Goal: Information Seeking & Learning: Learn about a topic

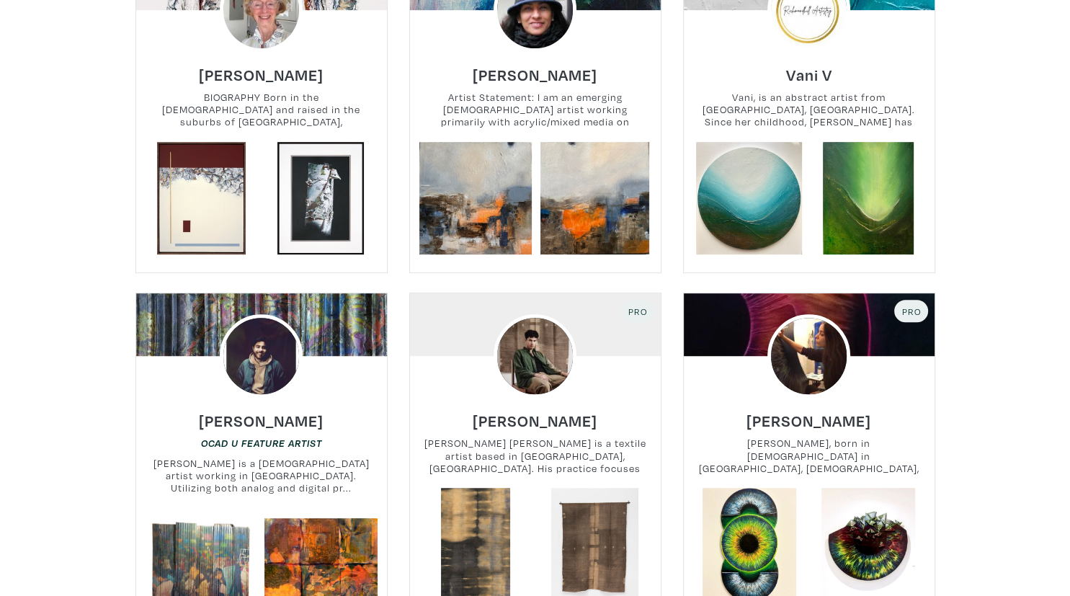
scroll to position [685, 0]
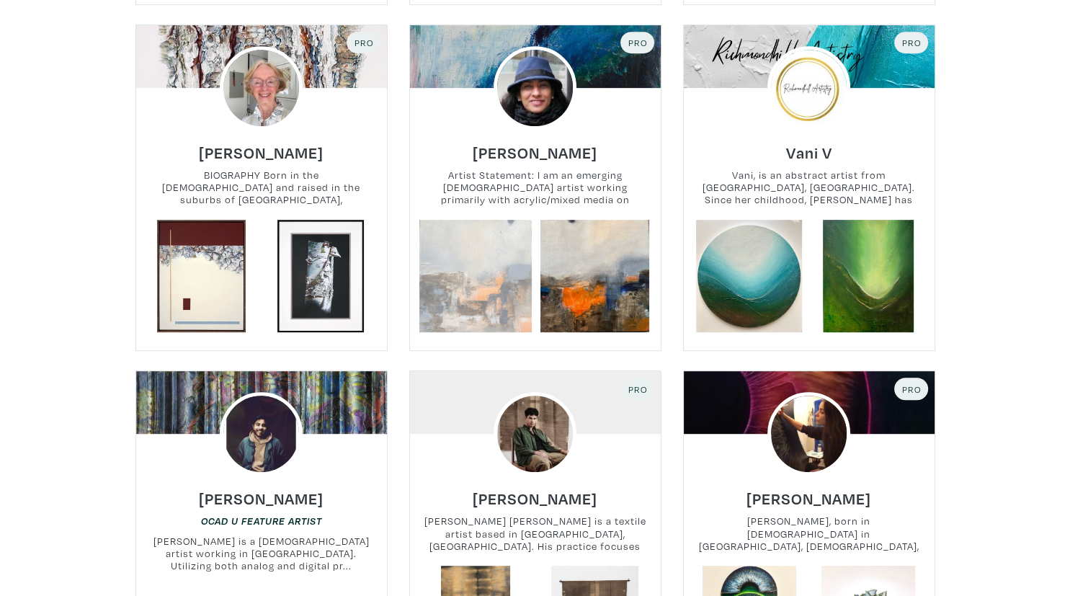
click at [452, 237] on link at bounding box center [475, 276] width 113 height 113
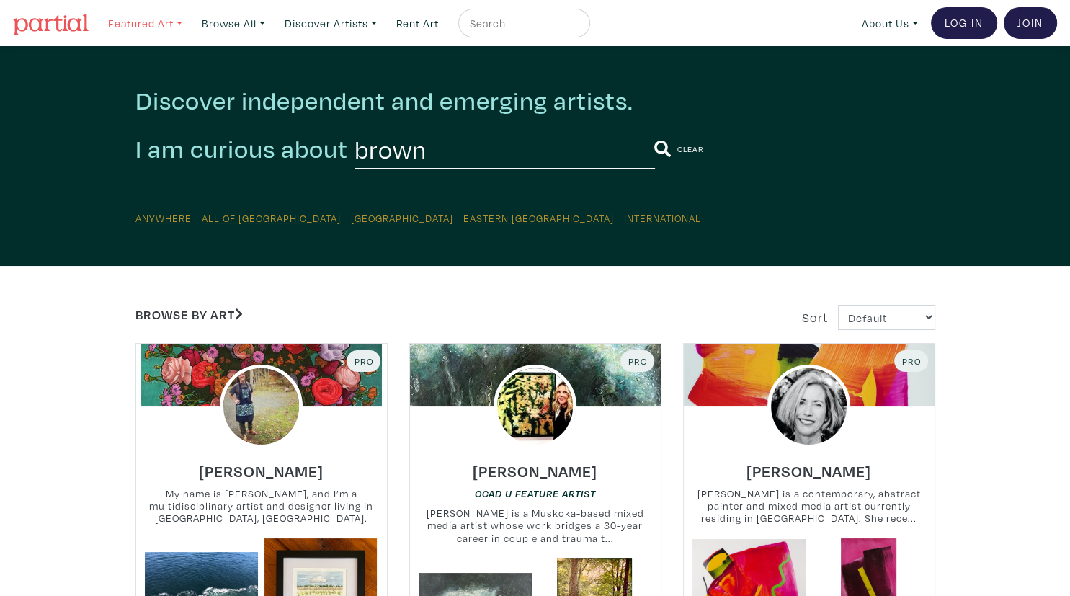
click at [143, 27] on link "Featured Art" at bounding box center [145, 24] width 87 height 30
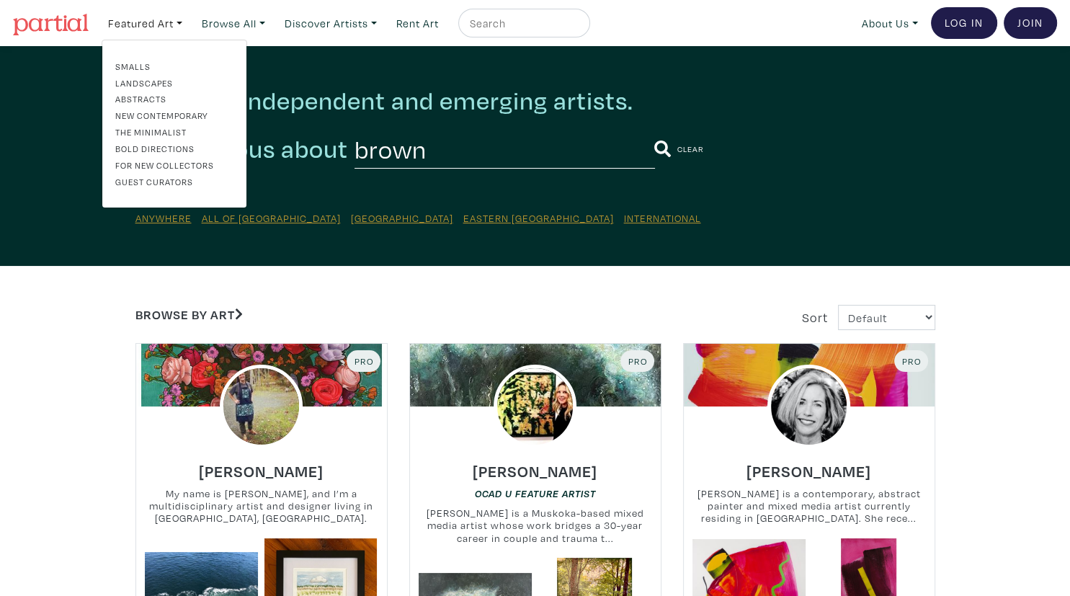
click at [133, 97] on link "Abstracts" at bounding box center [174, 98] width 118 height 13
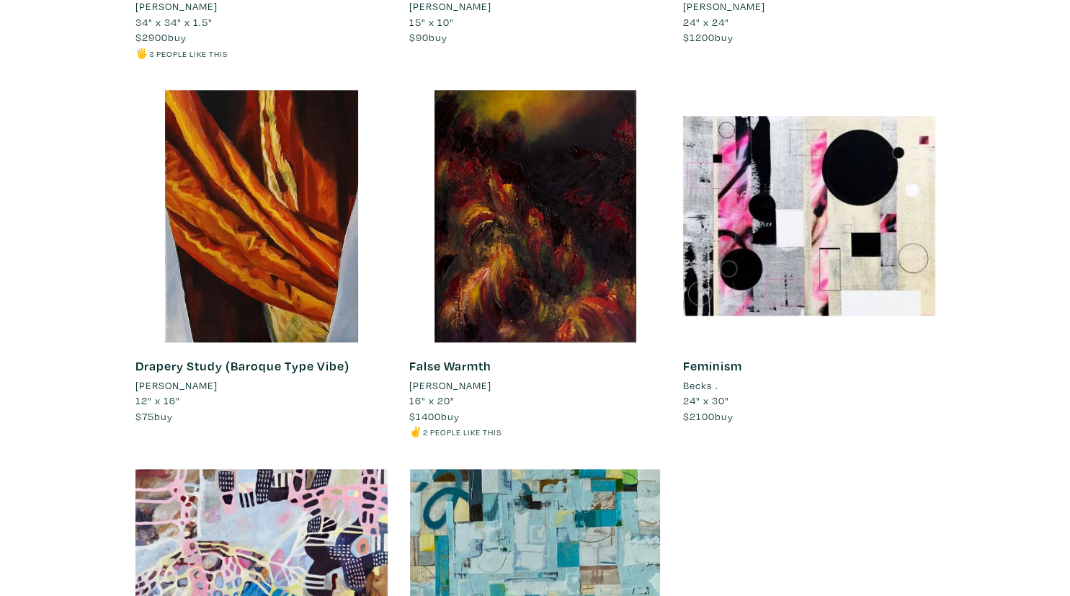
scroll to position [11491, 0]
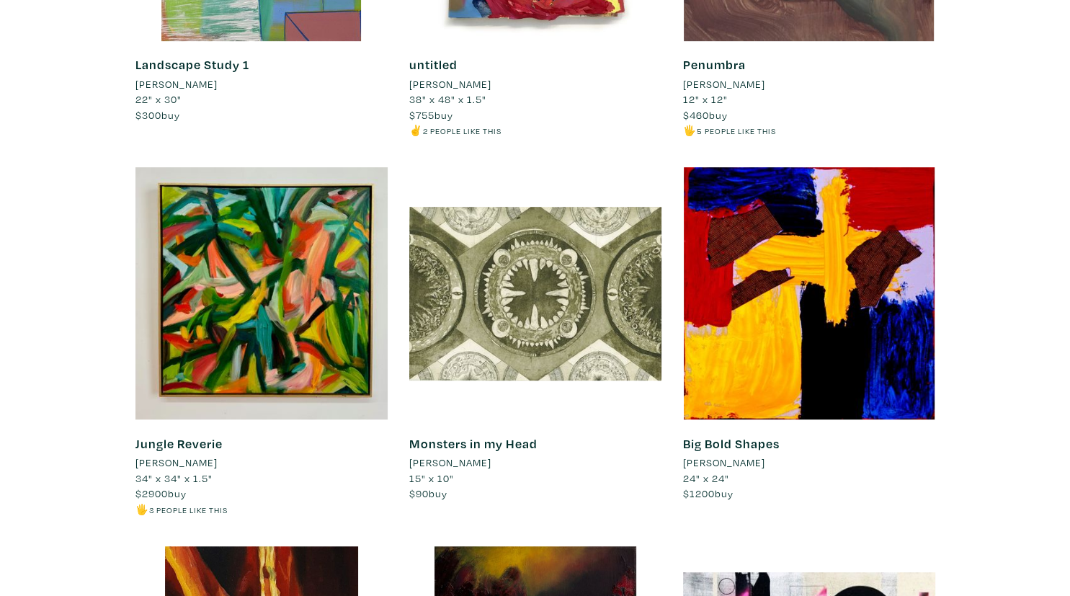
click at [708, 464] on li "[PERSON_NAME]" at bounding box center [724, 463] width 82 height 16
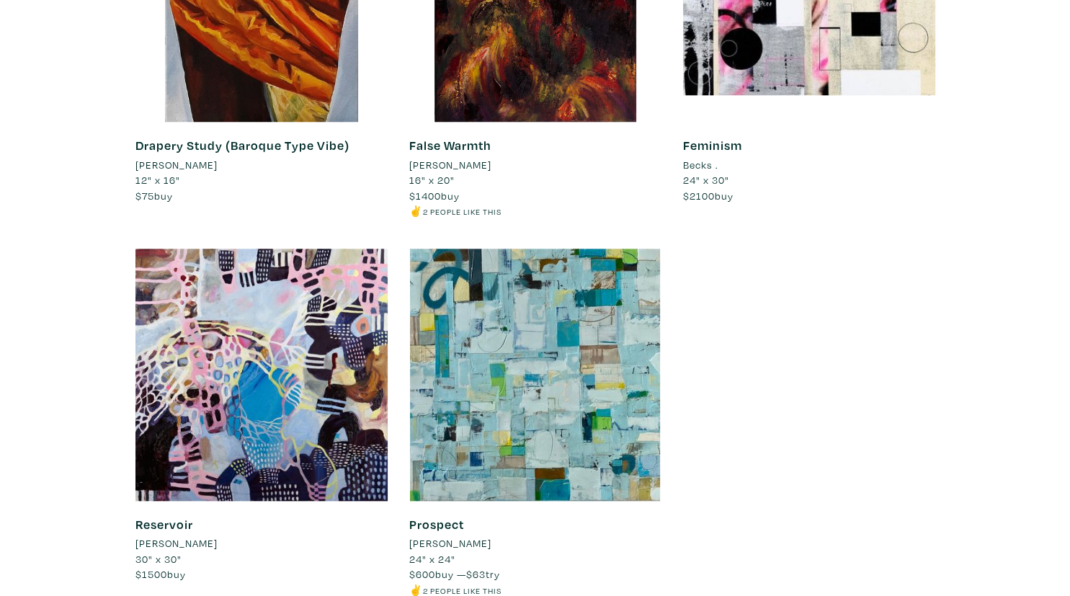
scroll to position [12404, 0]
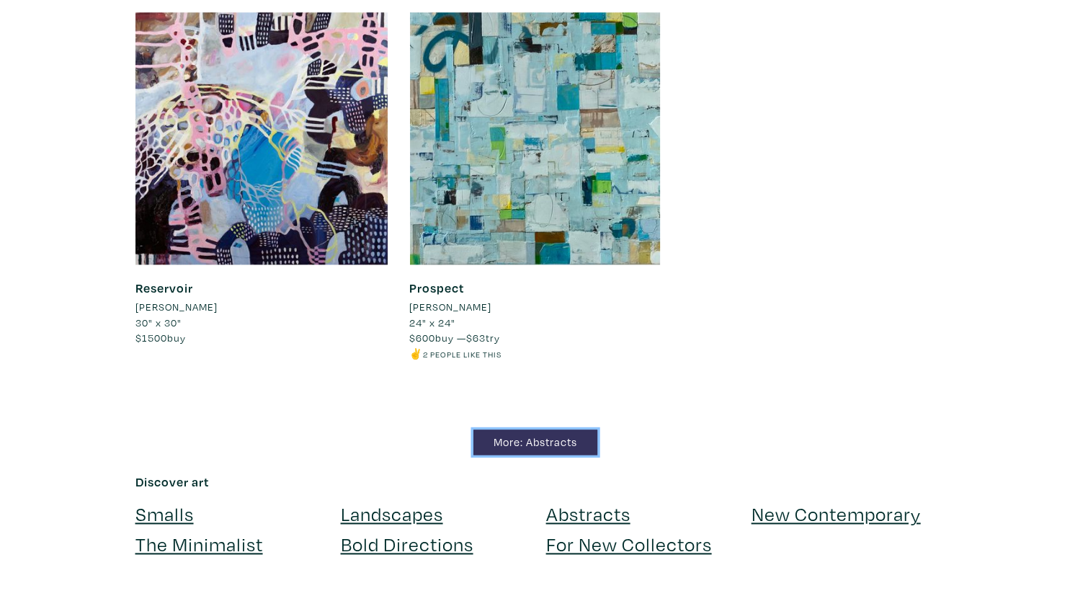
click at [538, 445] on link "More: Abstracts" at bounding box center [535, 441] width 124 height 25
click at [803, 511] on link "New Contemporary" at bounding box center [836, 513] width 169 height 25
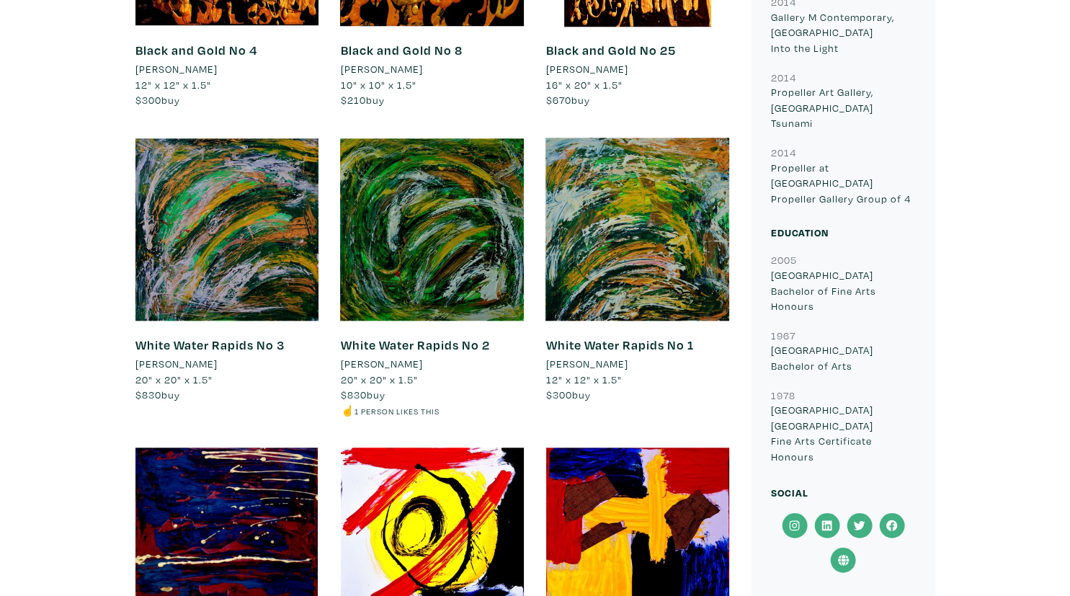
scroll to position [1065, 0]
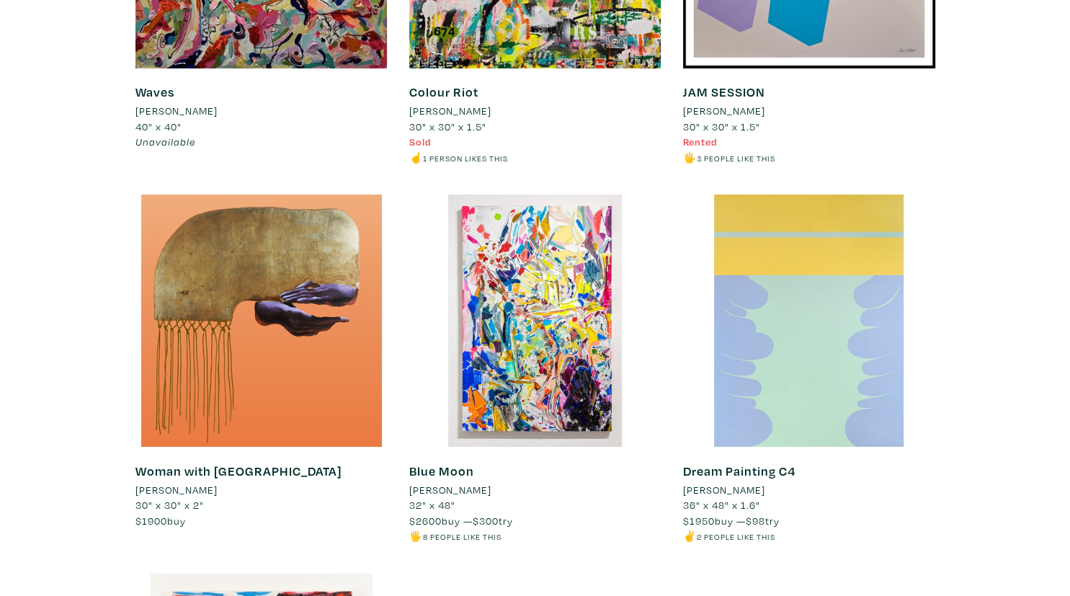
scroll to position [9655, 0]
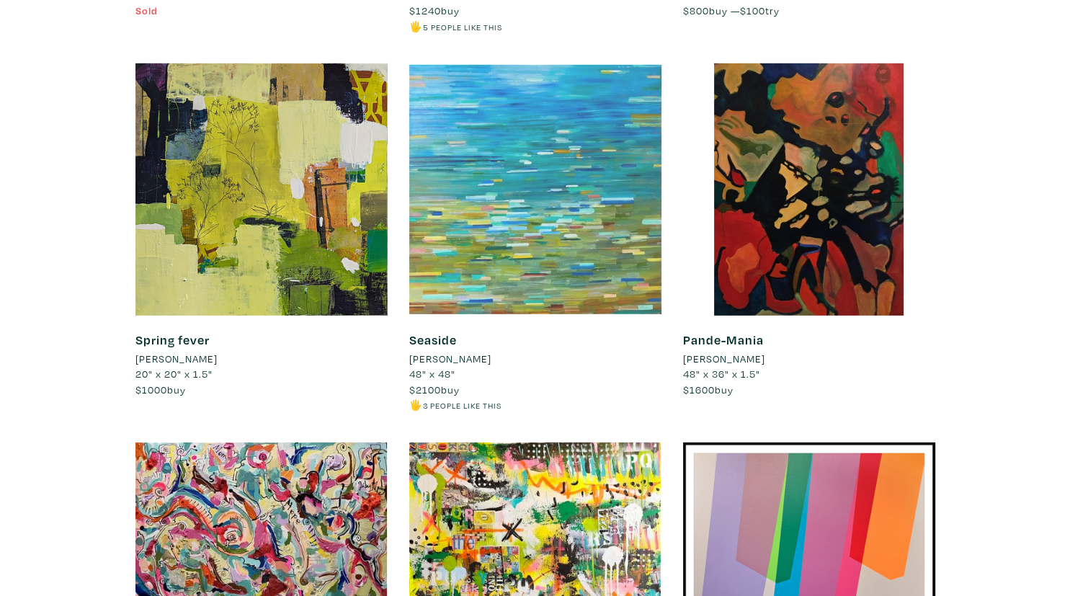
click at [568, 189] on div at bounding box center [535, 189] width 252 height 252
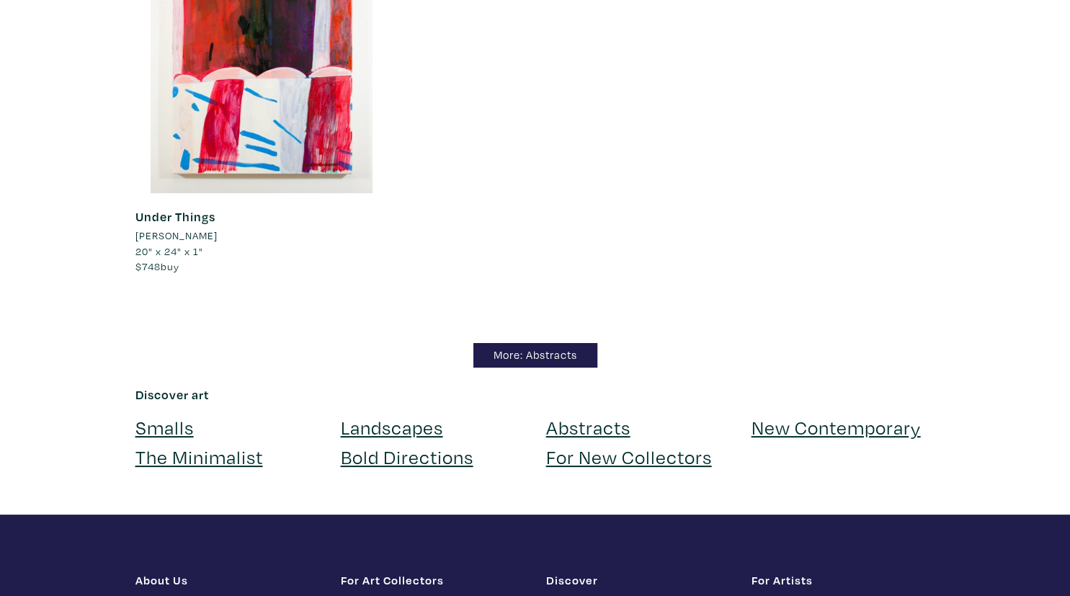
scroll to position [10949, 0]
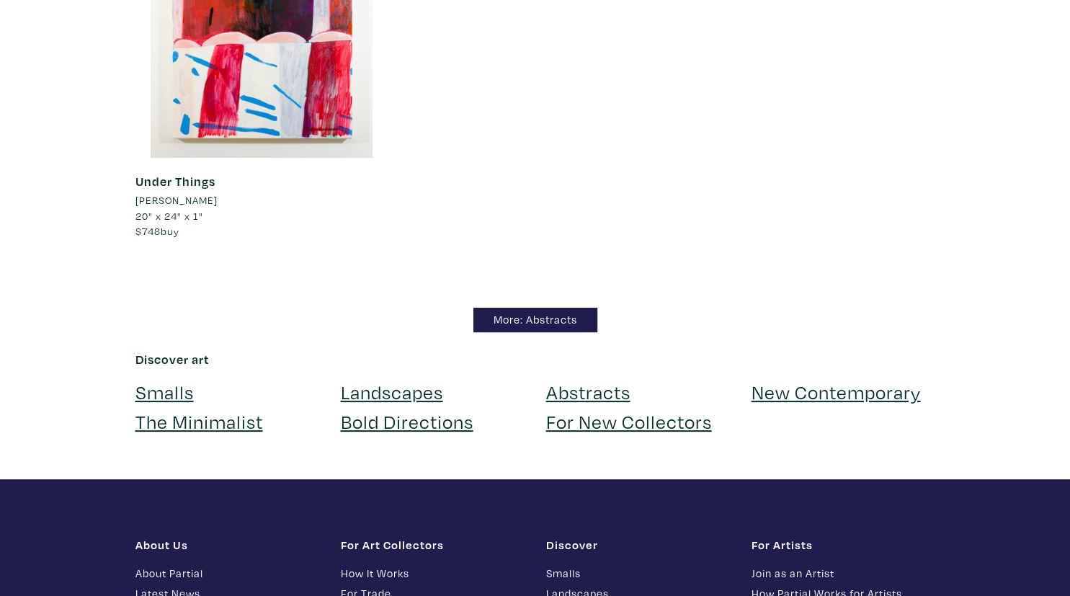
click at [391, 398] on link "Landscapes" at bounding box center [392, 391] width 102 height 25
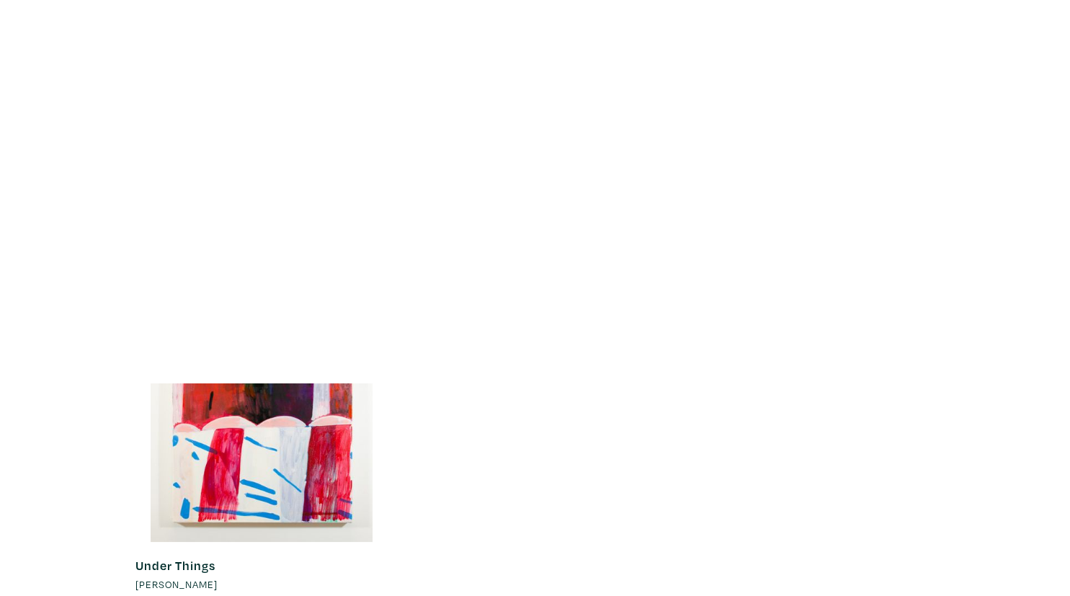
scroll to position [10565, 0]
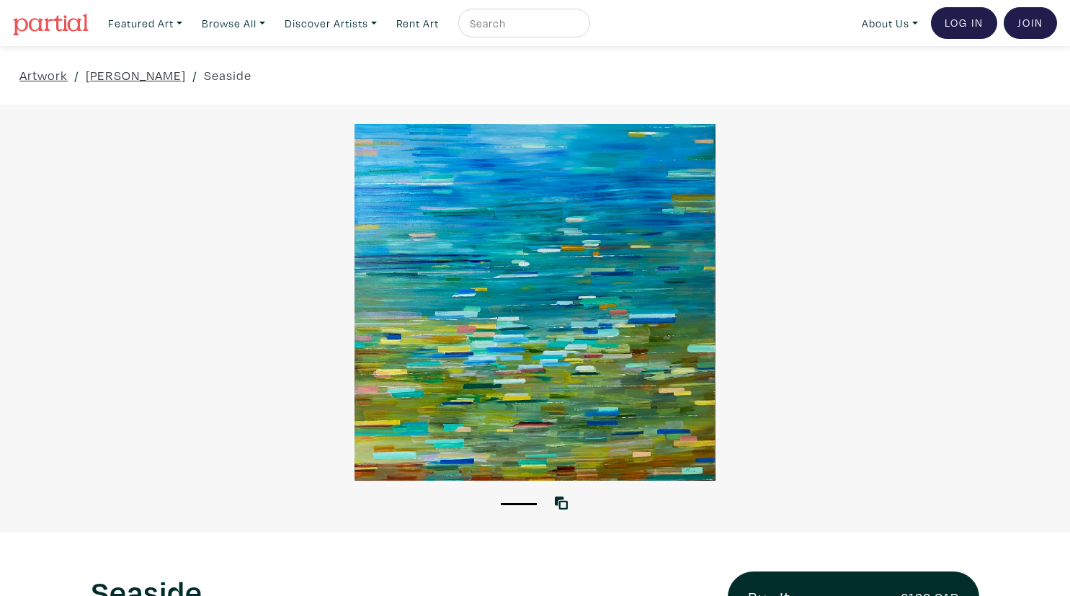
scroll to position [456, 0]
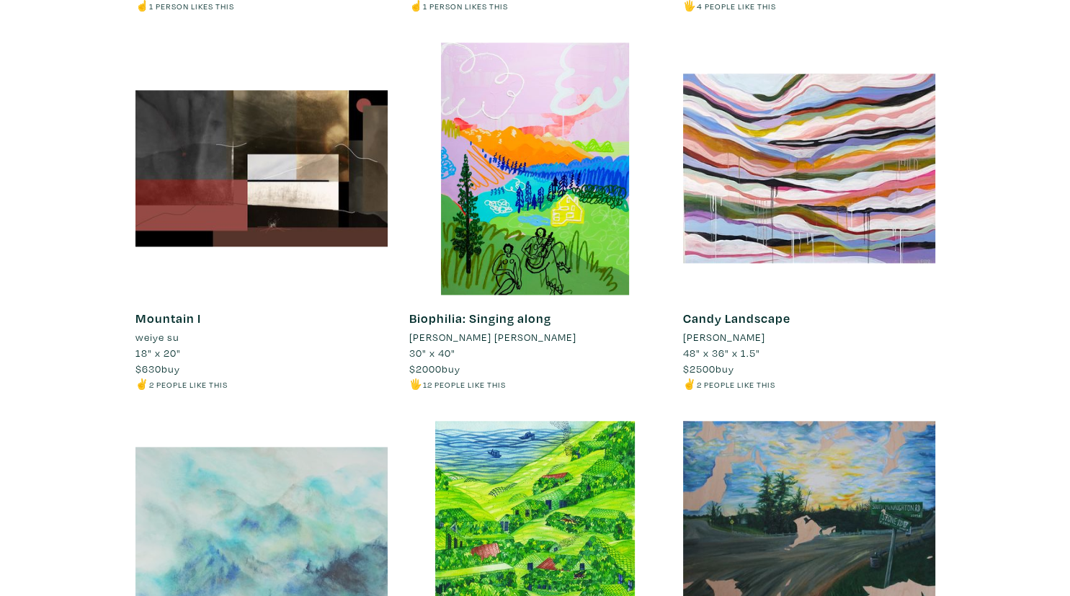
scroll to position [7153, 0]
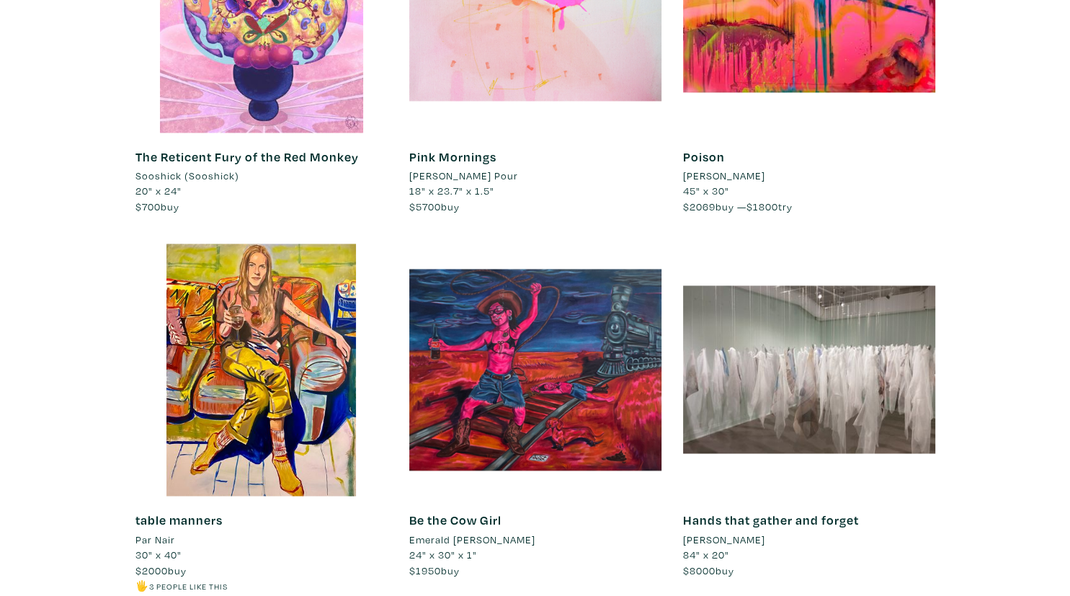
scroll to position [14355, 0]
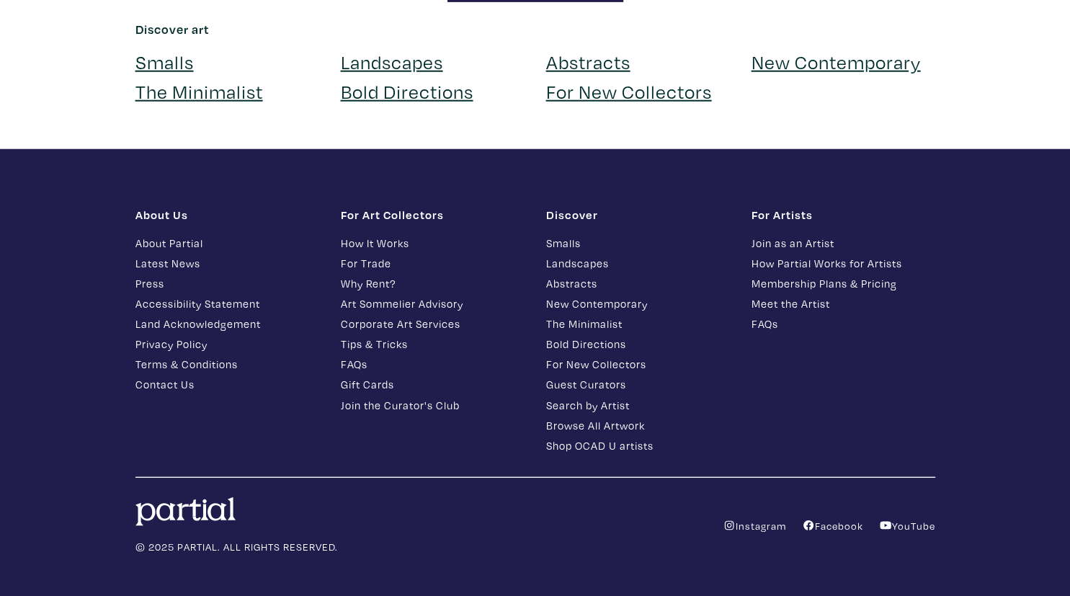
click at [579, 50] on link "Abstracts" at bounding box center [588, 61] width 84 height 25
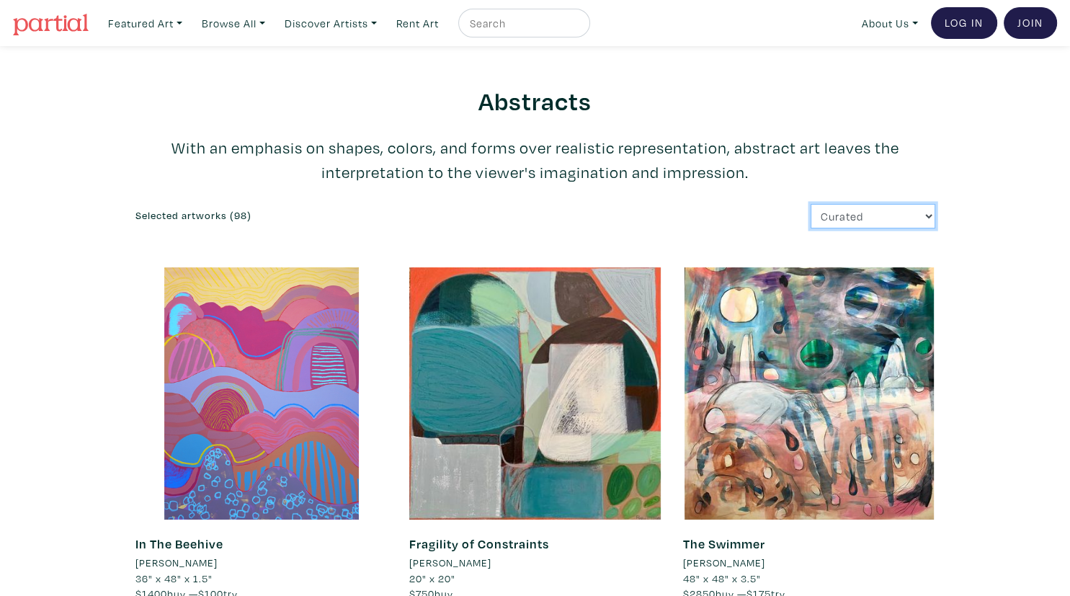
click at [811, 204] on select "Curated Newest Random Price: Low to High Price: High to Low" at bounding box center [873, 216] width 125 height 25
select select "id"
click option "Newest" at bounding box center [0, 0] width 0 height 0
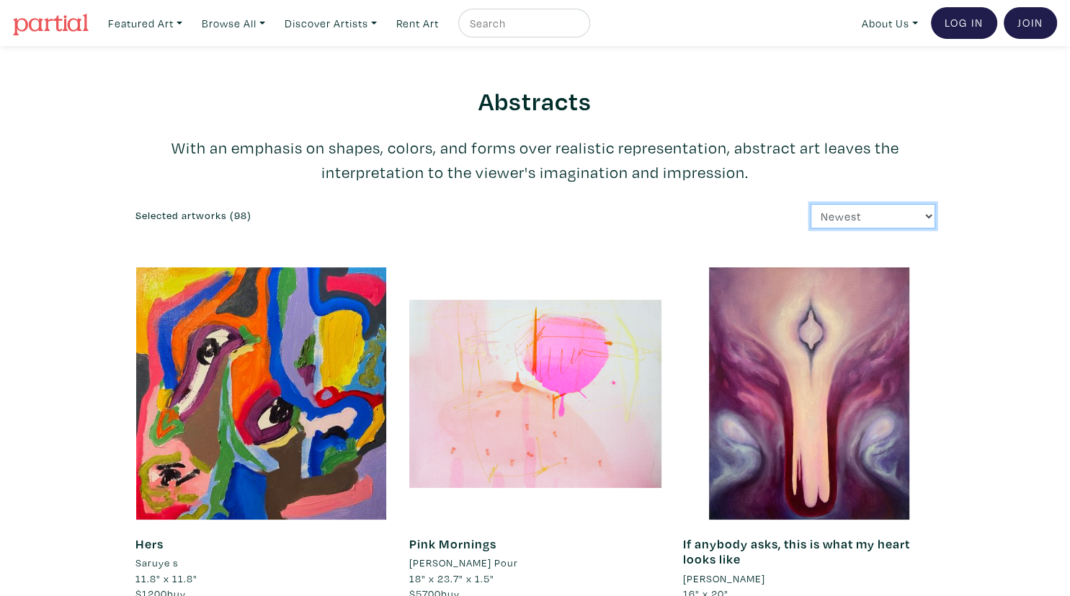
click at [811, 204] on select "Curated Newest Random Price: Low to High Price: High to Low" at bounding box center [873, 216] width 125 height 25
select select "price_desc"
click option "Price: High to Low" at bounding box center [0, 0] width 0 height 0
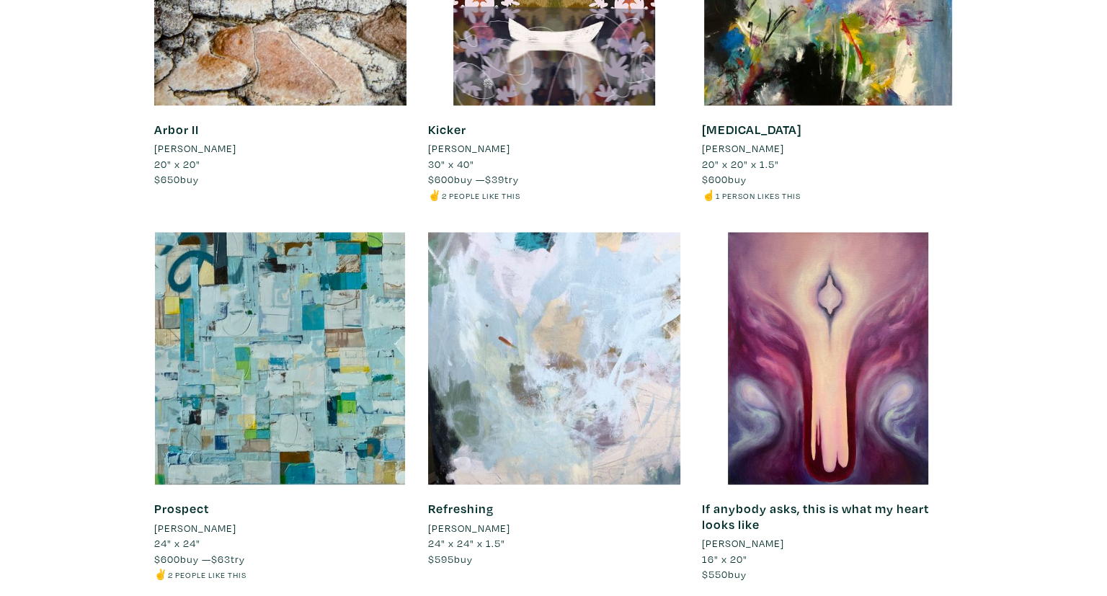
scroll to position [7792, 0]
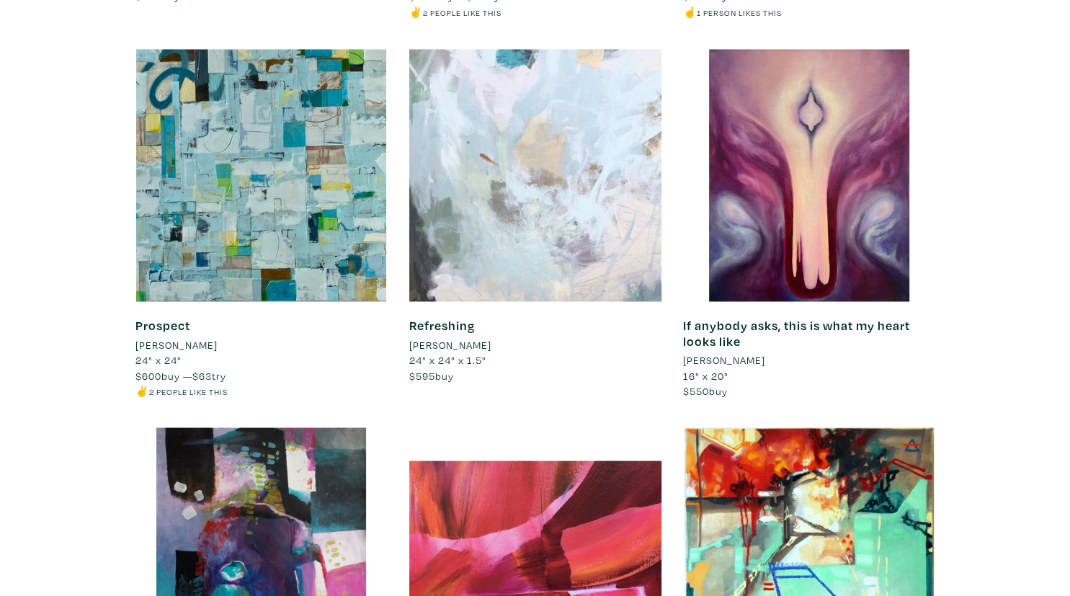
click at [497, 200] on div at bounding box center [535, 175] width 252 height 252
